Goal: Task Accomplishment & Management: Use online tool/utility

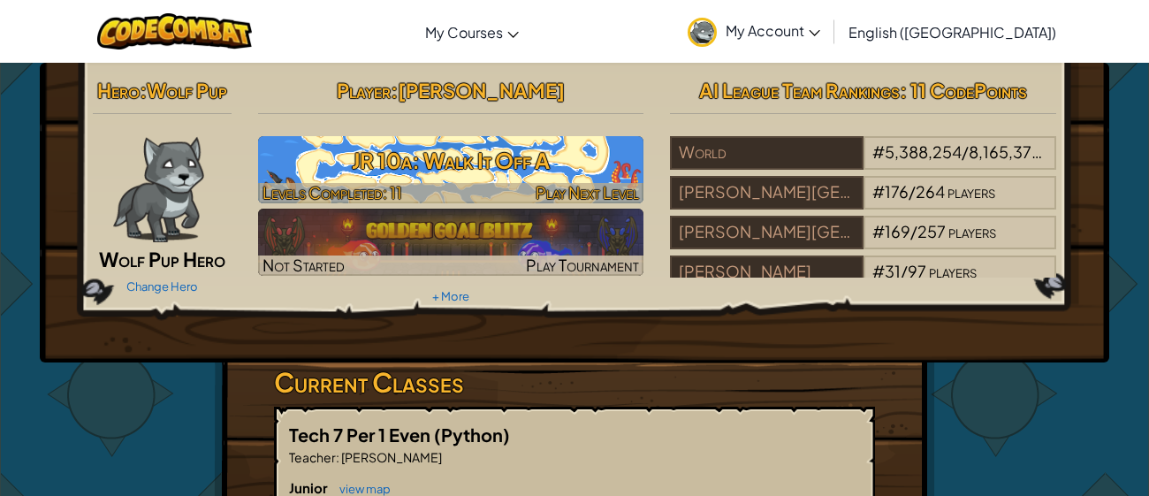
click at [478, 168] on h3 "JR 10a: Walk It Off A" at bounding box center [451, 161] width 386 height 40
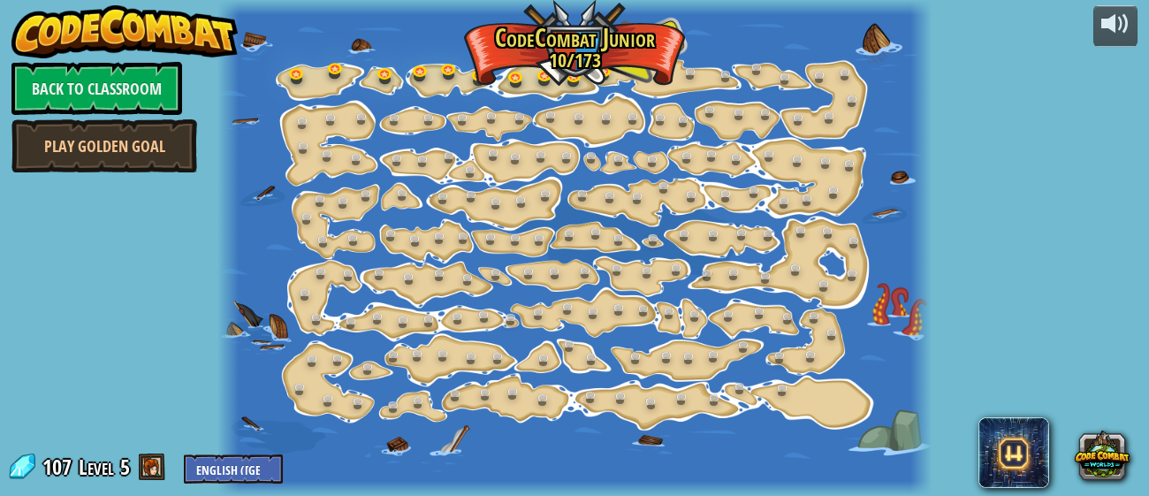
click at [635, 21] on div at bounding box center [574, 248] width 715 height 496
click at [590, 25] on div at bounding box center [574, 248] width 715 height 496
click at [573, 47] on div at bounding box center [574, 248] width 715 height 496
click at [641, 70] on link at bounding box center [637, 74] width 35 height 35
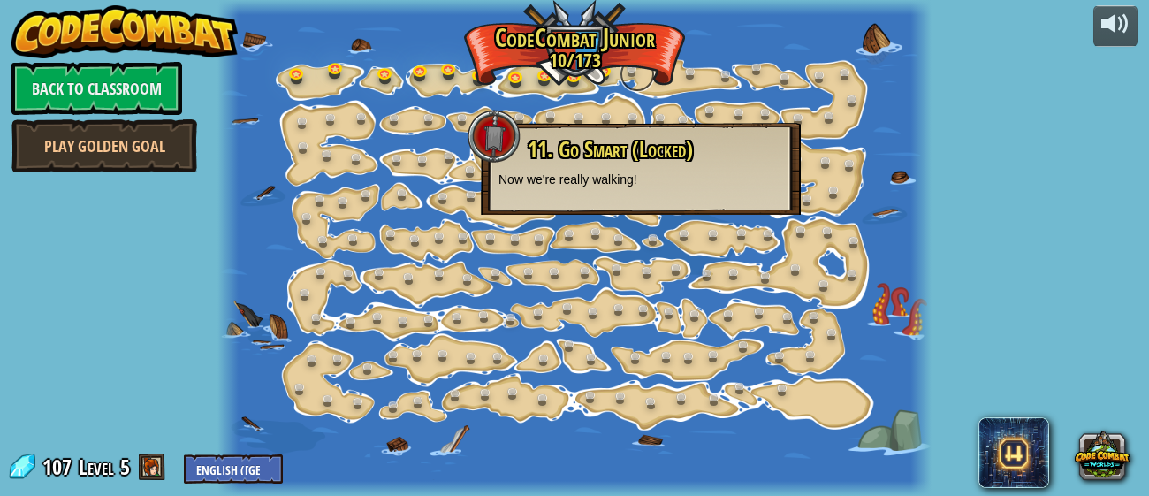
click at [630, 68] on link at bounding box center [637, 74] width 35 height 35
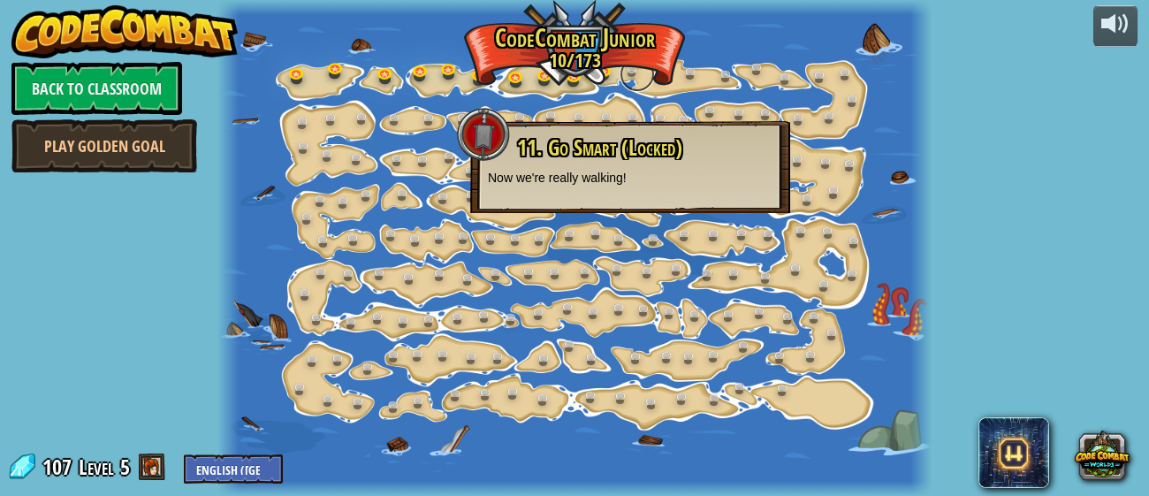
click at [630, 67] on link at bounding box center [637, 74] width 35 height 35
click at [594, 171] on p "Now we're really walking!" at bounding box center [630, 177] width 285 height 18
click at [785, 332] on link at bounding box center [792, 320] width 35 height 35
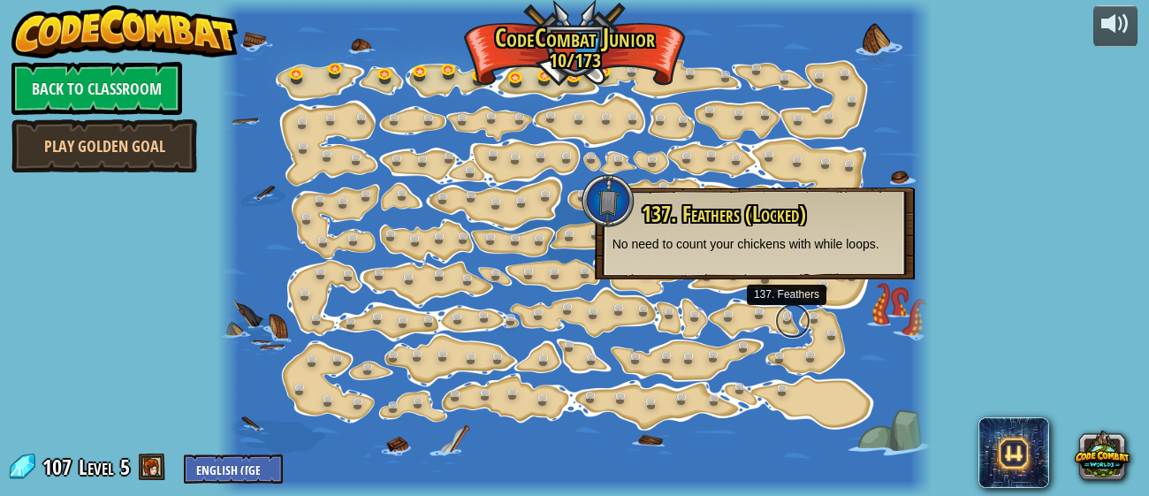
click at [785, 332] on link at bounding box center [792, 320] width 35 height 35
click at [785, 332] on div at bounding box center [574, 248] width 715 height 496
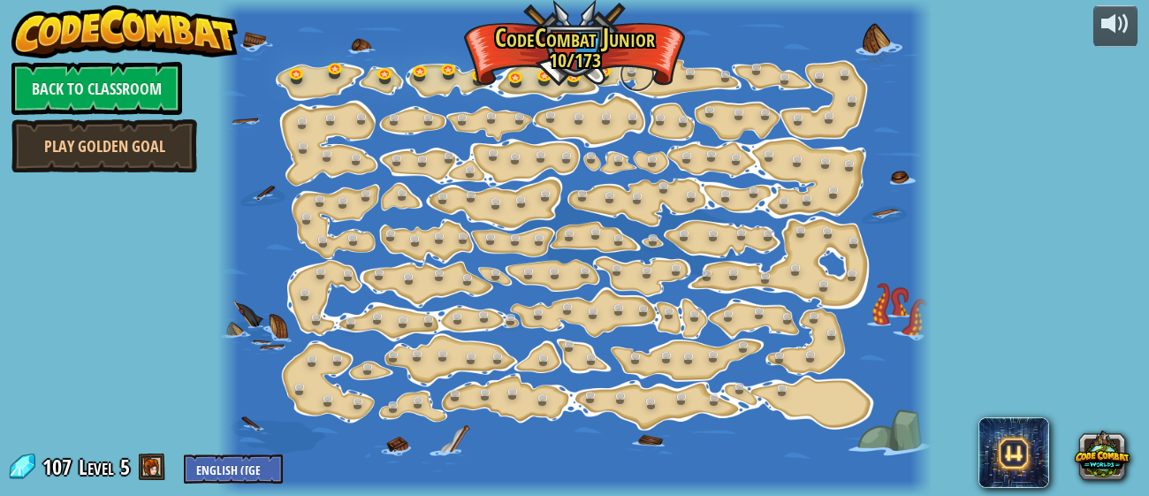
click at [633, 67] on link at bounding box center [637, 74] width 35 height 35
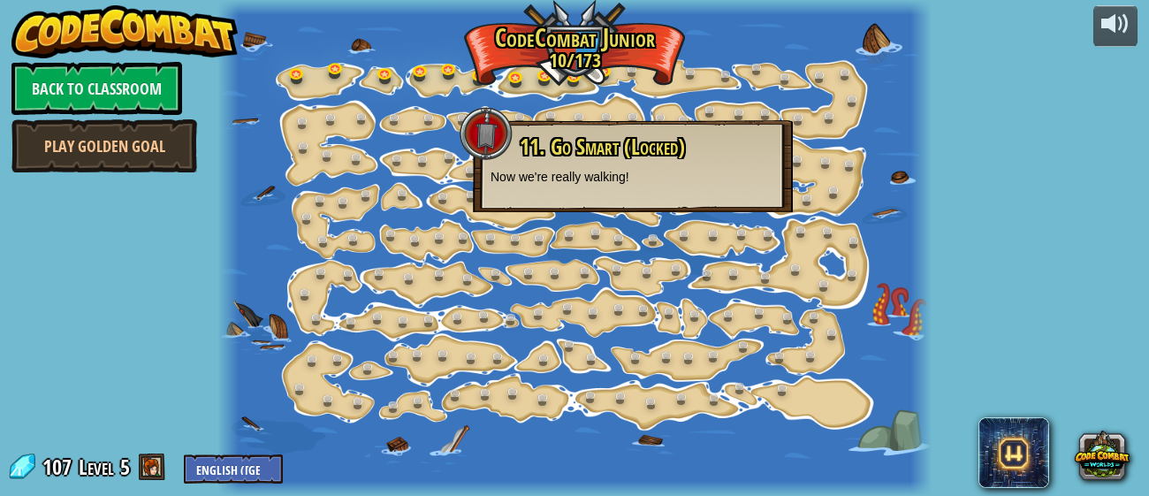
click at [657, 172] on p "Now we're really walking!" at bounding box center [633, 177] width 285 height 18
click at [606, 69] on link at bounding box center [608, 71] width 35 height 35
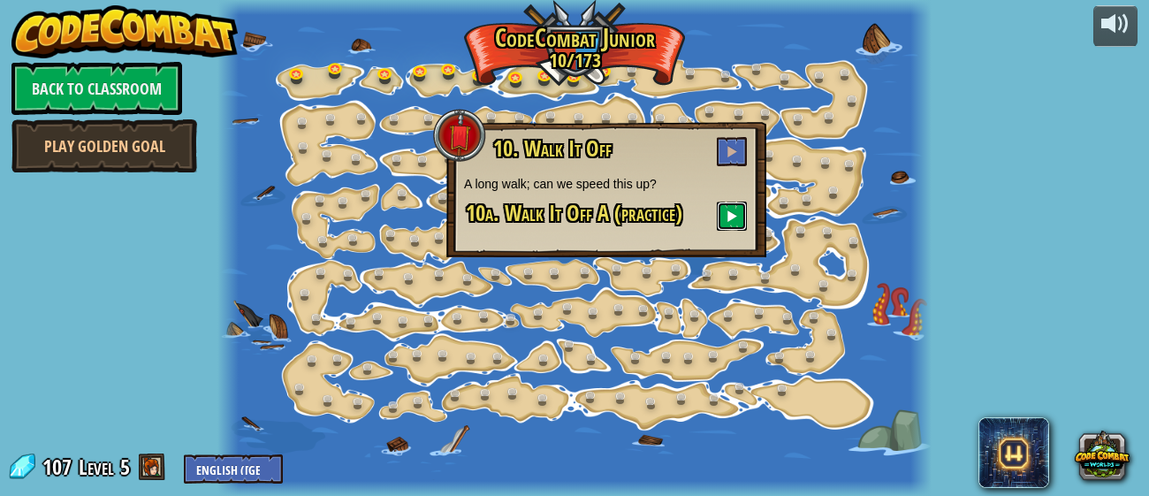
click at [729, 211] on span at bounding box center [732, 216] width 12 height 12
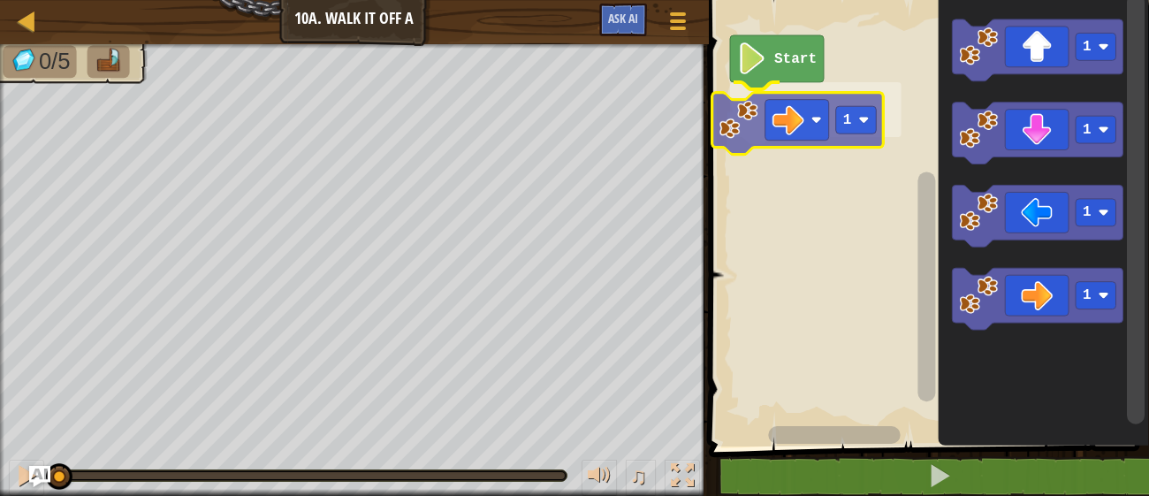
click at [797, 114] on div "Start 1 1 1 1 1 1" at bounding box center [927, 218] width 446 height 455
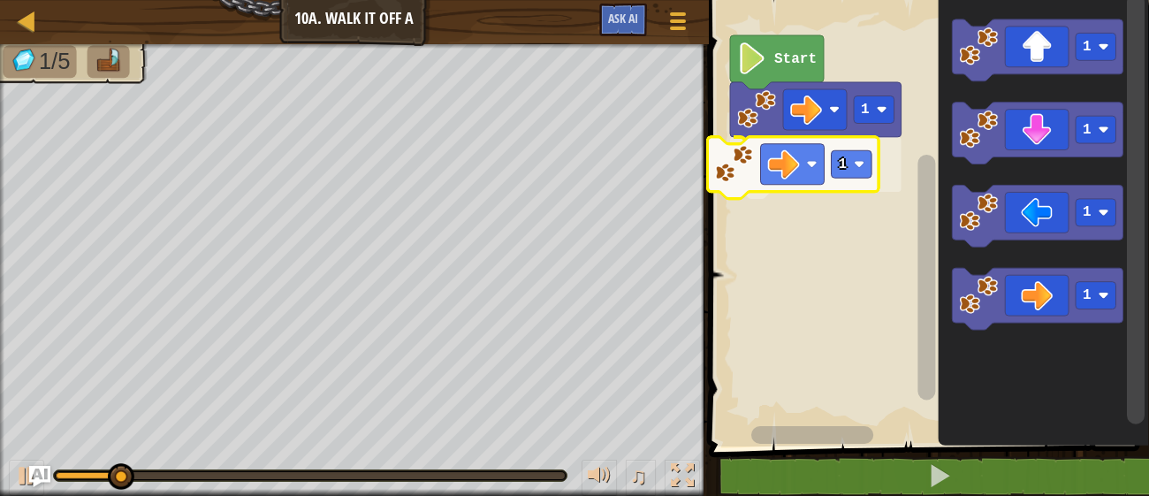
click at [810, 175] on div "1 1 Start 1 1 1 1 1" at bounding box center [927, 218] width 446 height 455
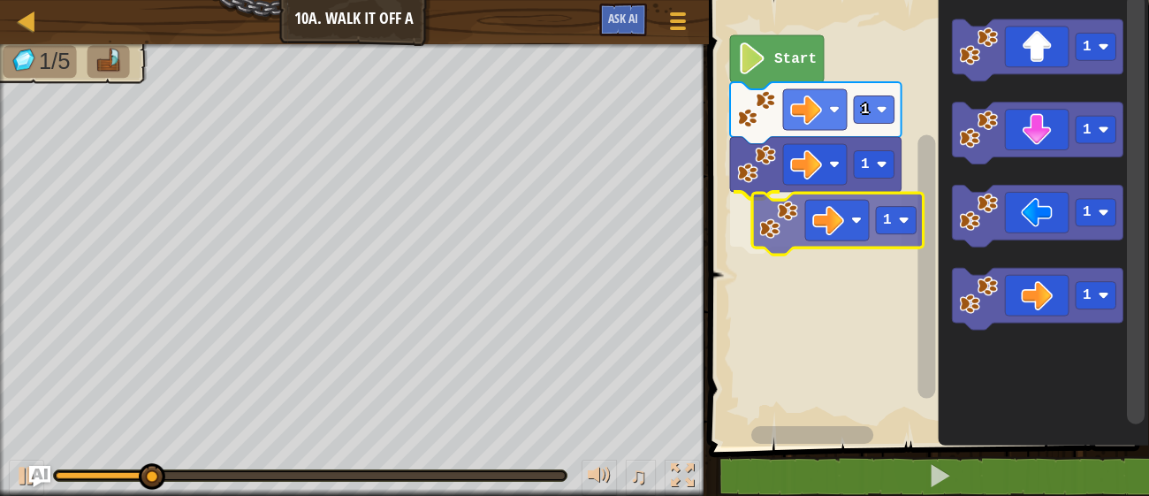
click at [824, 223] on div "1 1 1 Start 1 1 1 1 1" at bounding box center [927, 218] width 446 height 455
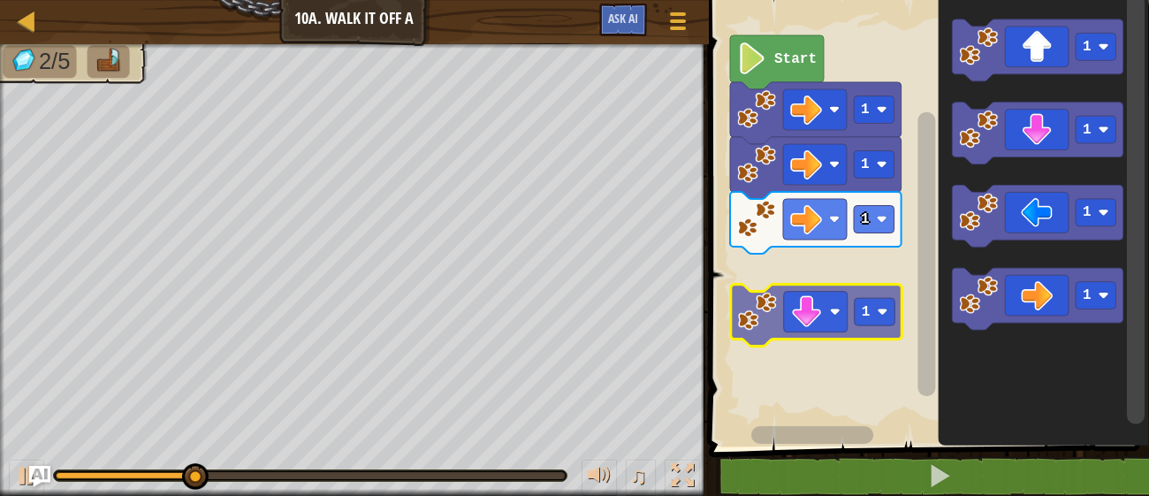
click at [821, 302] on div "1 1 1 Start 1 1 1 1 1" at bounding box center [927, 218] width 446 height 455
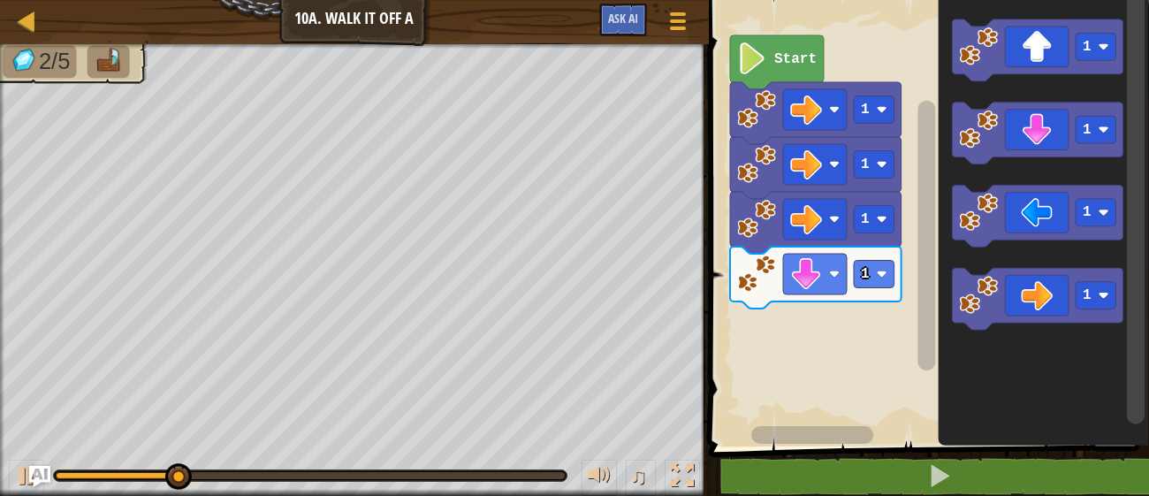
click at [844, 309] on div "1 1 1 1 Start 1 1 1 1" at bounding box center [927, 218] width 446 height 455
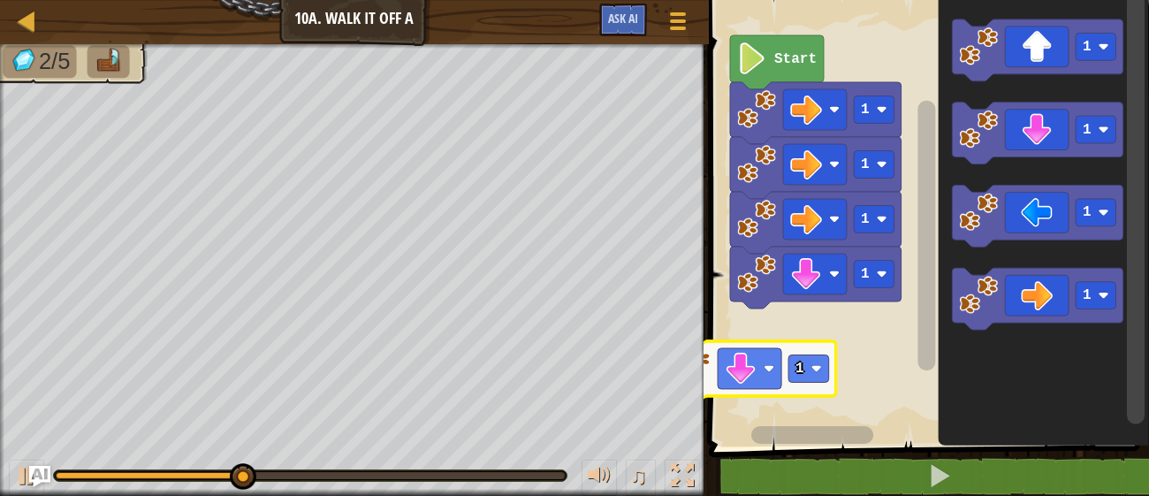
click at [787, 381] on div "1 1 1 1 Start 1 1 1 1 1 1" at bounding box center [927, 218] width 446 height 455
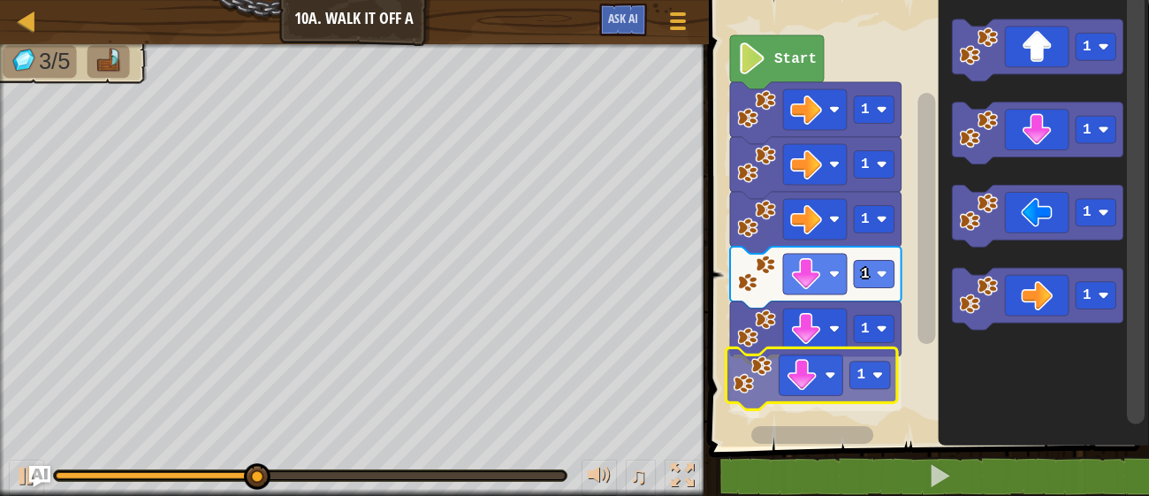
click at [789, 359] on div "1 1 1 1 1 1 Start 1 1 1 1 1" at bounding box center [927, 218] width 446 height 455
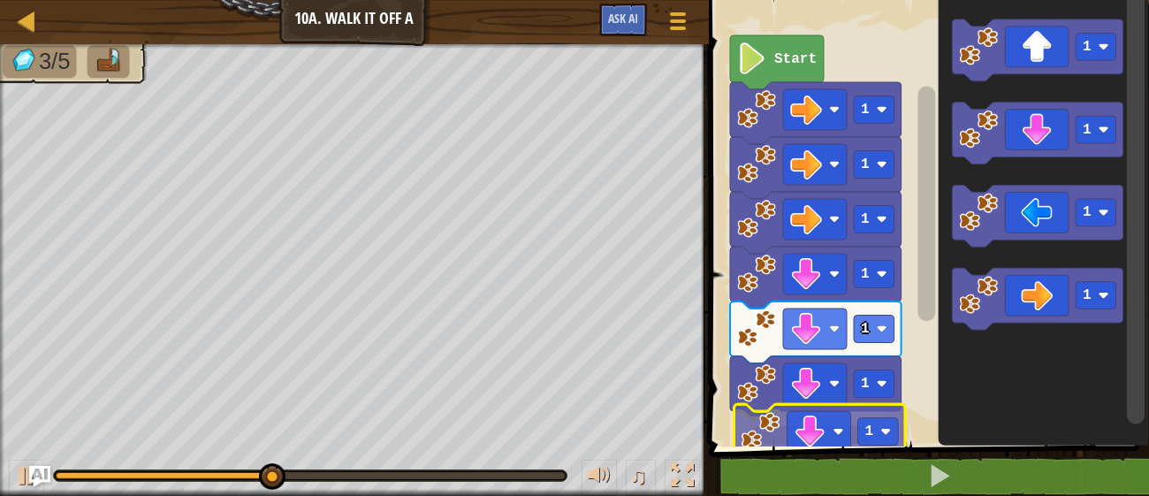
click at [800, 416] on div "1 1 1 1 1 1 1 Start 1 1 1 1 1" at bounding box center [927, 218] width 446 height 455
click at [800, 416] on rect "Blockly Workspace" at bounding box center [927, 218] width 446 height 455
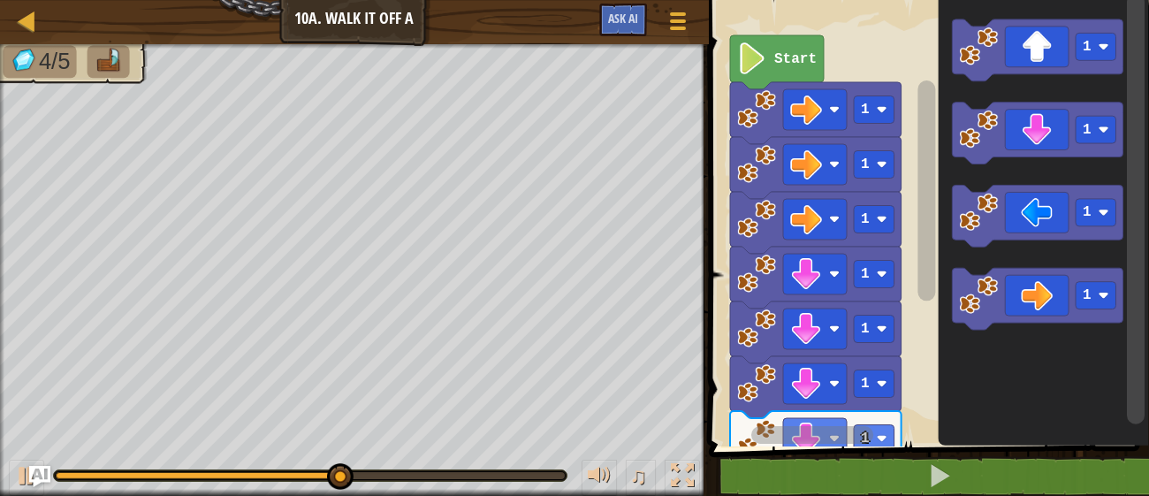
click at [825, 490] on div "1 ההההההההההההההההההההההההההההההההההההההההההההההההההההההההההההההההההההההההההההה…" at bounding box center [927, 258] width 446 height 499
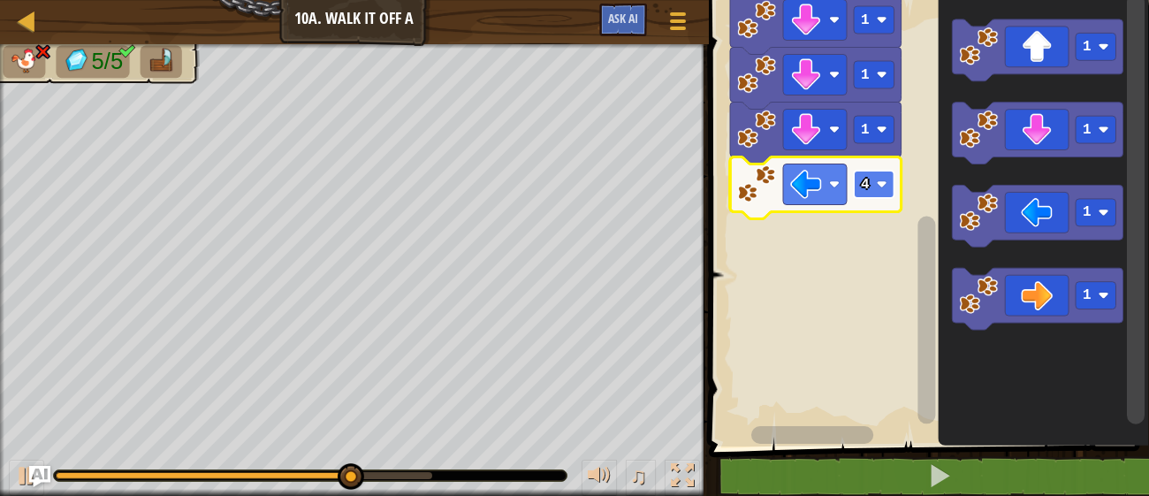
click at [869, 187] on rect "Blockly Workspace" at bounding box center [874, 184] width 41 height 27
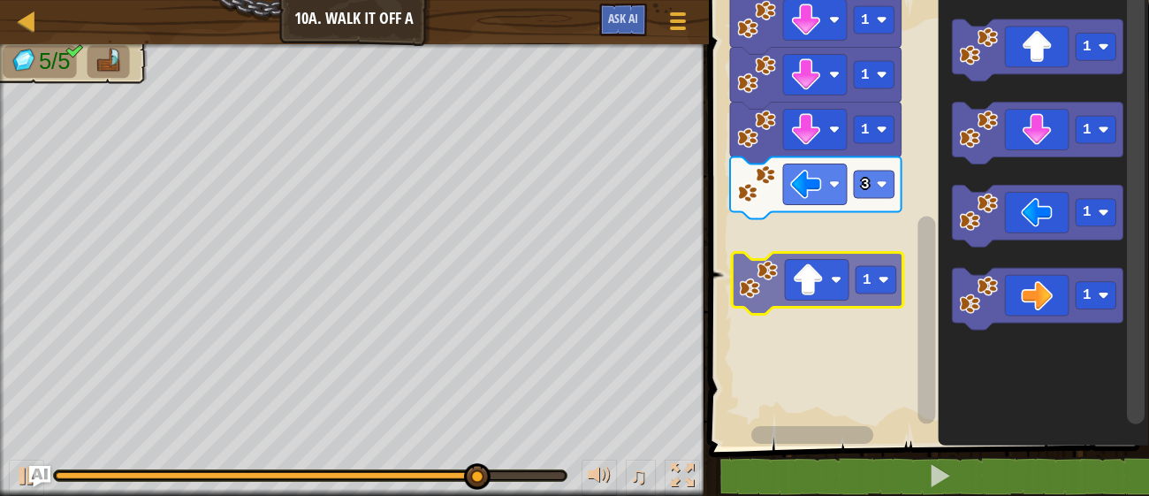
click at [817, 269] on div "Start 1 1 1 1 1 1 1 3 1 1 1 1 1" at bounding box center [927, 218] width 446 height 455
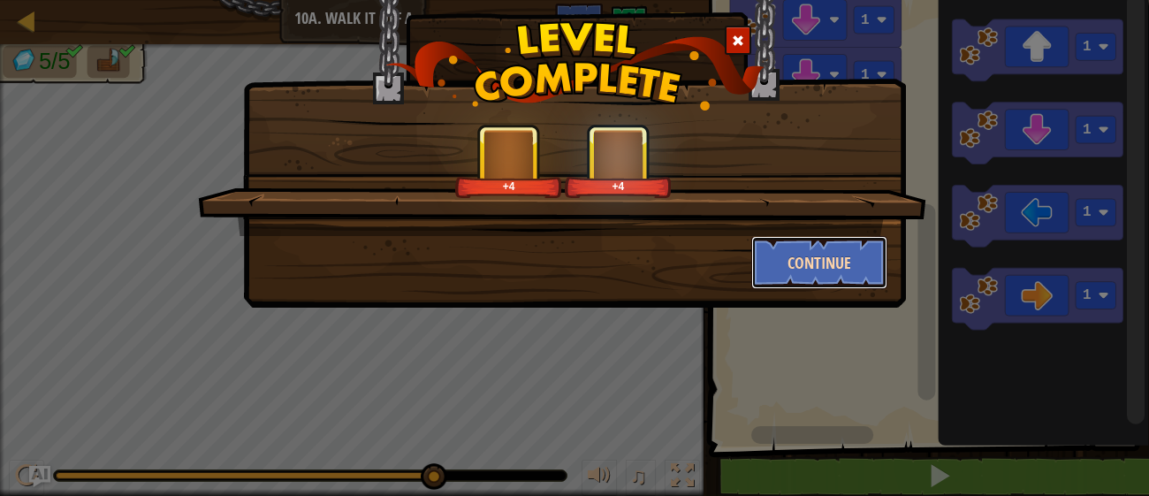
click at [789, 261] on button "Continue" at bounding box center [819, 262] width 137 height 53
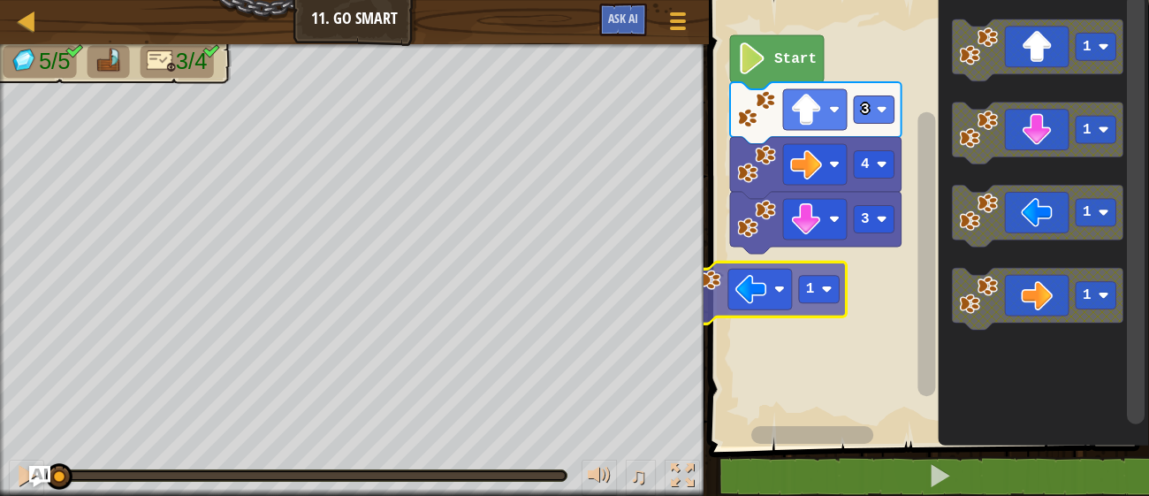
click at [773, 274] on div "3 4 3 Start 1 1 1 1 1 1" at bounding box center [927, 218] width 446 height 455
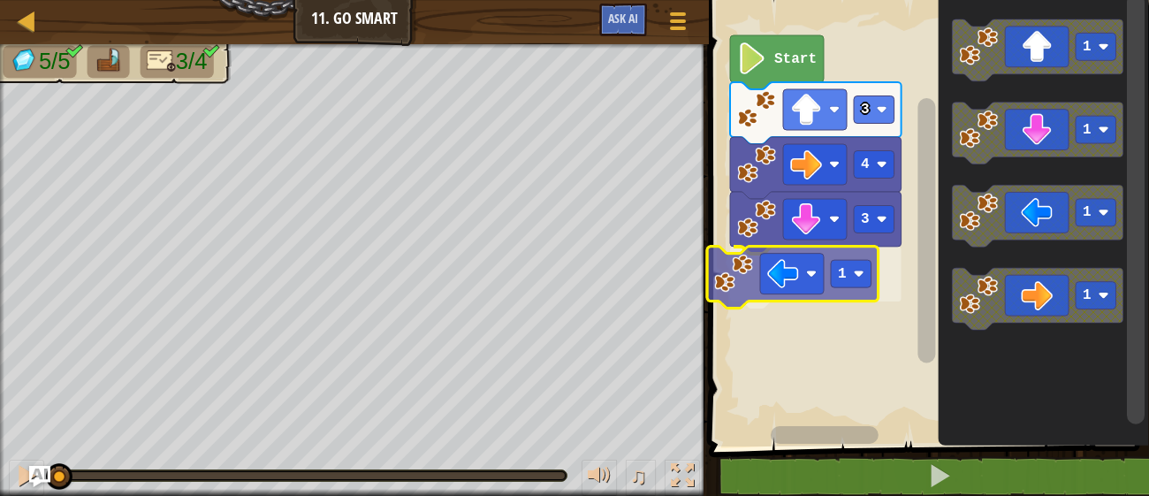
click at [813, 290] on div "3 1 4 3 Start 1 1 1 1 1" at bounding box center [927, 218] width 446 height 455
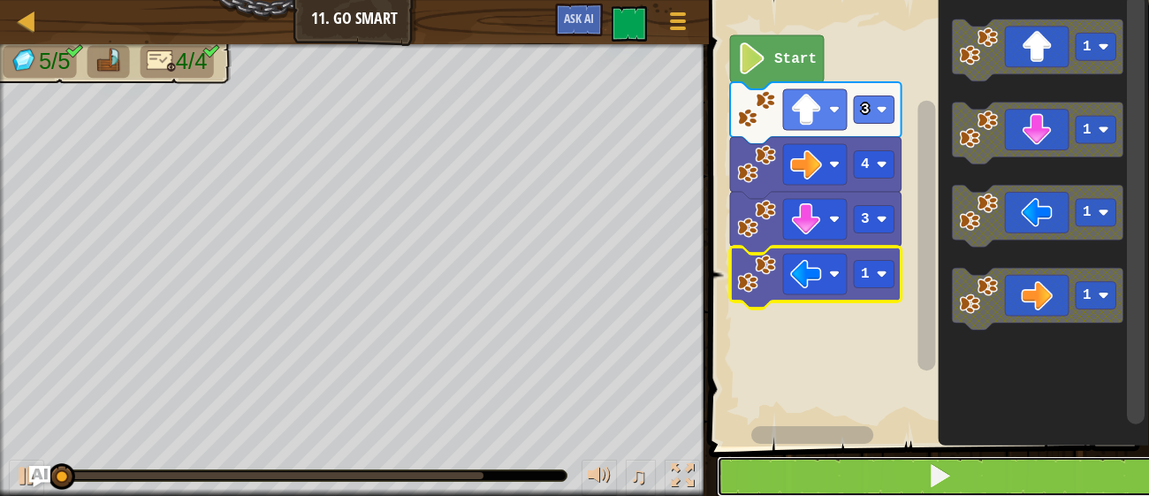
click at [934, 485] on span at bounding box center [939, 475] width 25 height 25
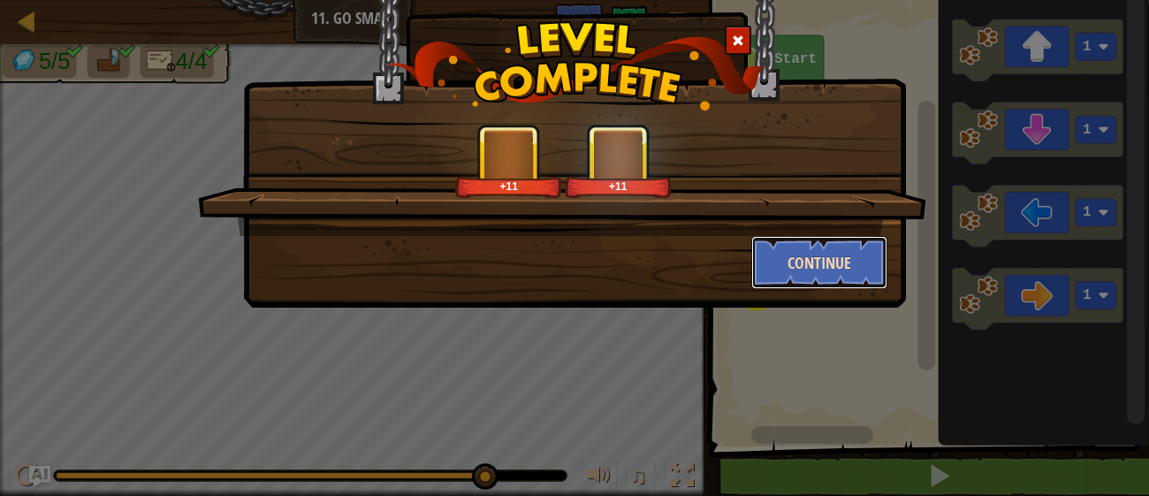
click at [860, 258] on button "Continue" at bounding box center [819, 262] width 137 height 53
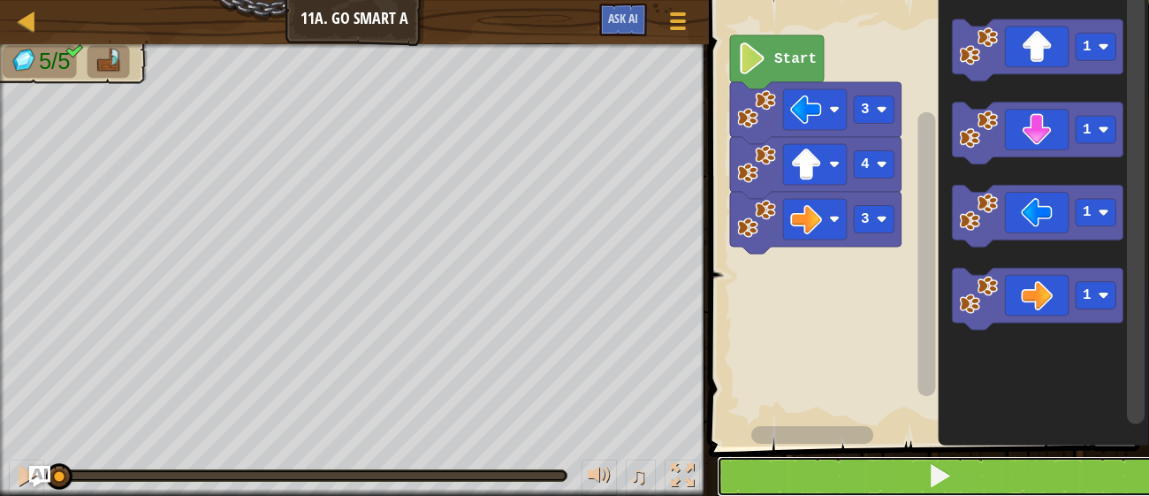
click at [842, 483] on button at bounding box center [940, 476] width 446 height 41
